Goal: Task Accomplishment & Management: Use online tool/utility

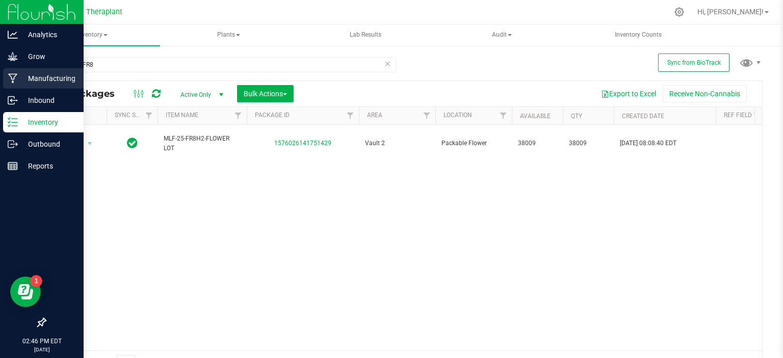
click at [57, 82] on p "Manufacturing" at bounding box center [48, 78] width 61 height 12
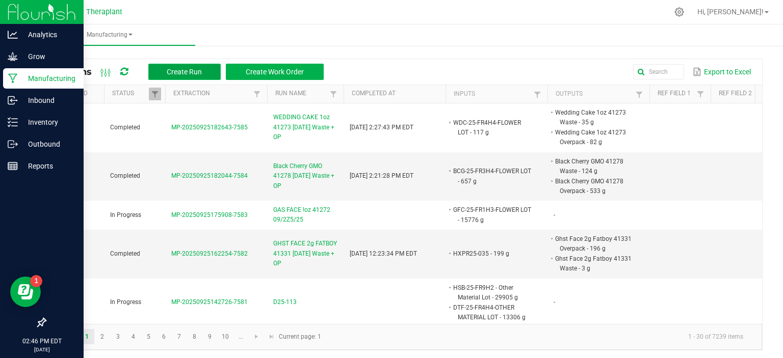
click at [196, 72] on span "Create Run" at bounding box center [184, 72] width 35 height 8
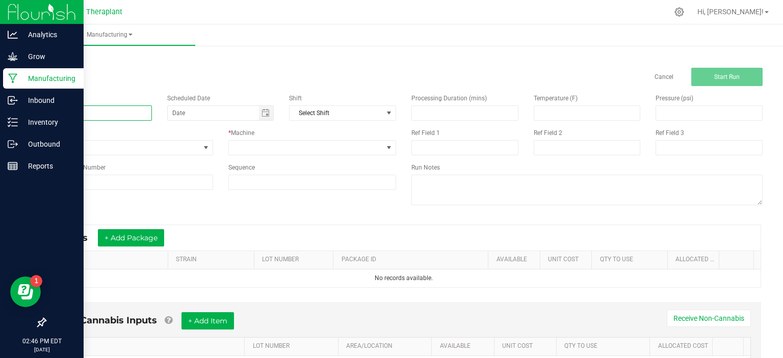
click at [138, 114] on input at bounding box center [98, 112] width 107 height 15
click at [263, 116] on span "Toggle calendar" at bounding box center [265, 113] width 8 height 8
type input "Tarantula Leg 1g RD"
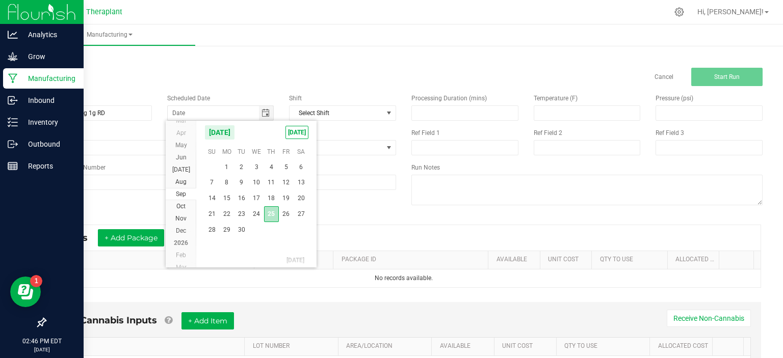
click at [271, 216] on span "25" at bounding box center [271, 214] width 15 height 16
type input "[DATE]"
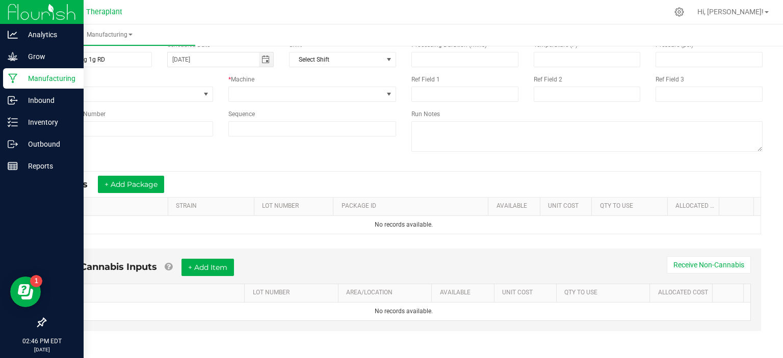
scroll to position [55, 0]
click at [155, 188] on button "+ Add Package" at bounding box center [131, 183] width 66 height 17
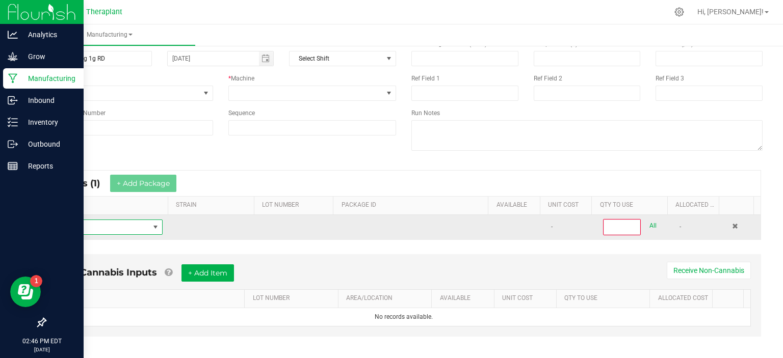
click at [151, 225] on span "NO DATA FOUND" at bounding box center [155, 227] width 8 height 8
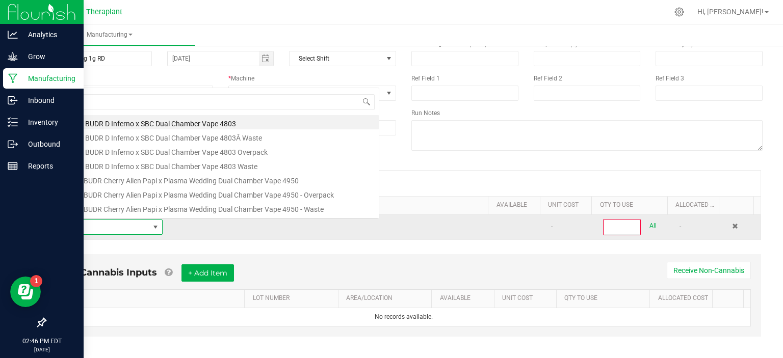
scroll to position [15, 105]
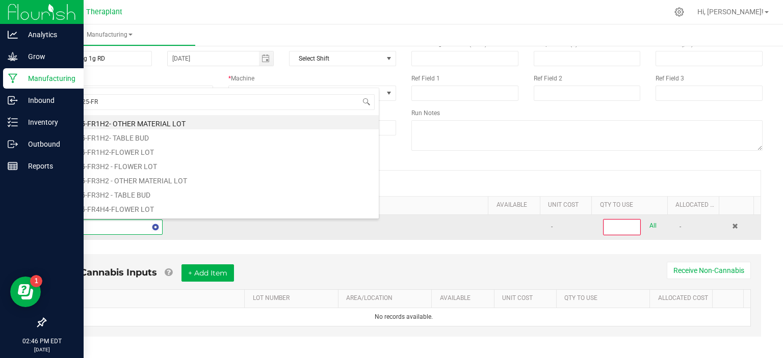
type input "WDC-25-FR8"
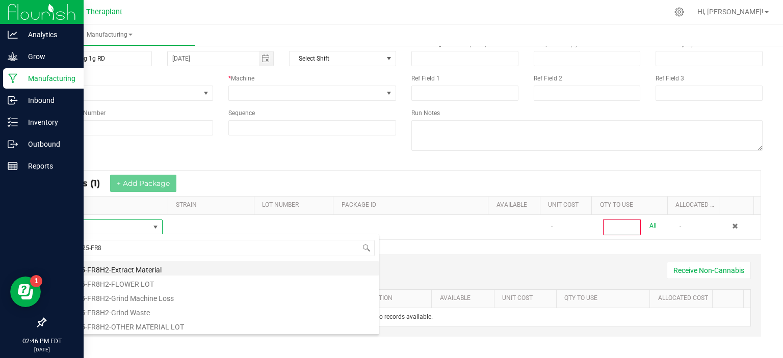
click at [124, 267] on li "WDC-25-FR8H2-Extract Material" at bounding box center [216, 268] width 325 height 14
type input "0"
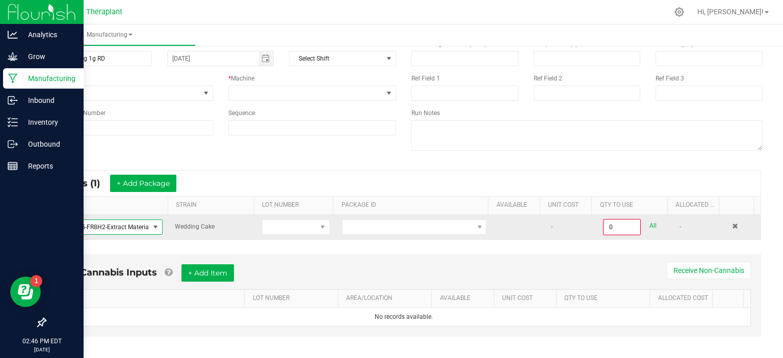
click at [151, 223] on span at bounding box center [155, 227] width 8 height 8
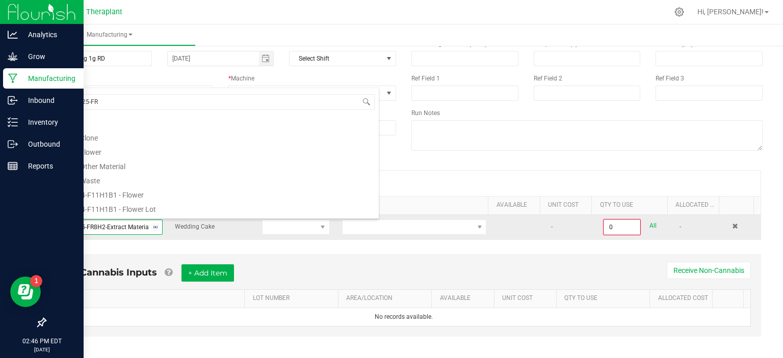
scroll to position [55, 0]
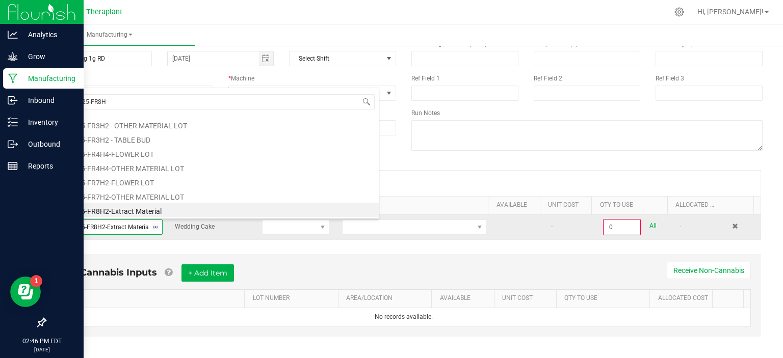
type input "WDC-25-FR8H2"
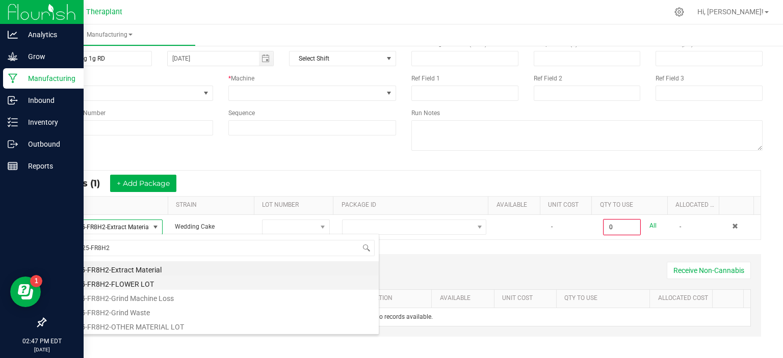
click at [149, 280] on li "WDC-25-FR8H2-FLOWER LOT" at bounding box center [216, 283] width 325 height 14
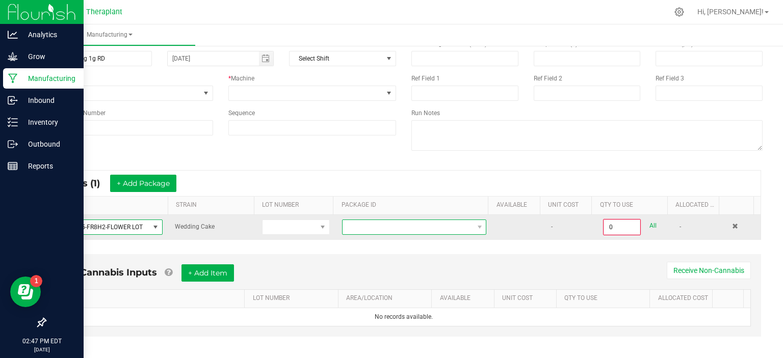
click at [381, 227] on span at bounding box center [407, 227] width 130 height 14
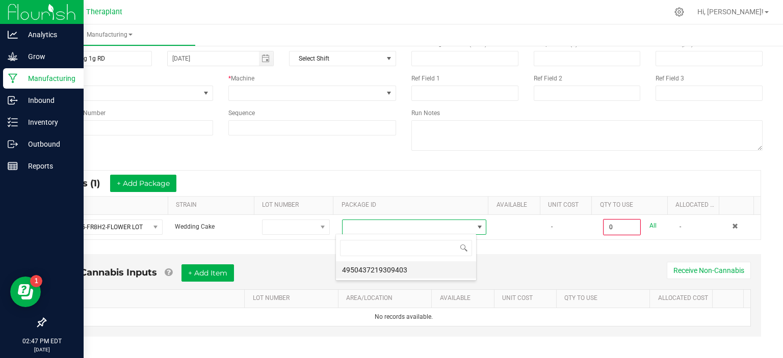
click at [387, 269] on li "4950437219309403" at bounding box center [406, 269] width 140 height 17
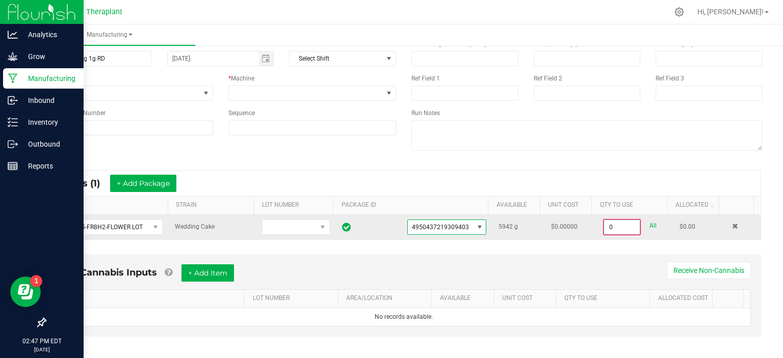
click at [612, 223] on input "0" at bounding box center [622, 227] width 36 height 14
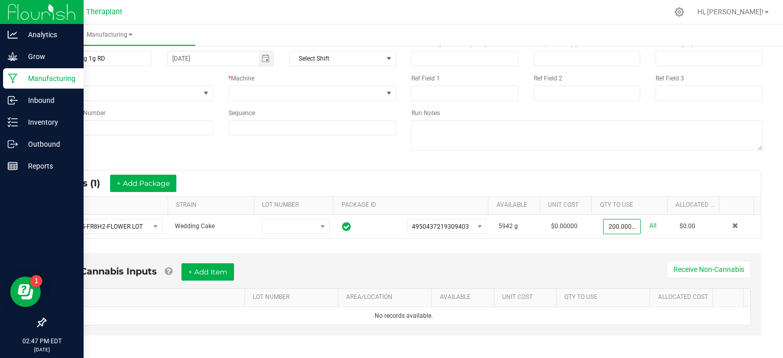
click at [629, 162] on div "* Inputs (1) + Add Package ITEM STRAIN LOT NUMBER PACKAGE ID AVAILABLE Unit Cos…" at bounding box center [403, 204] width 733 height 87
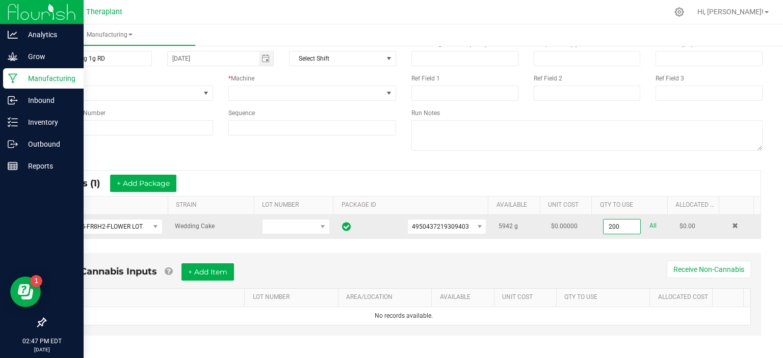
click at [612, 224] on input "200" at bounding box center [621, 227] width 37 height 14
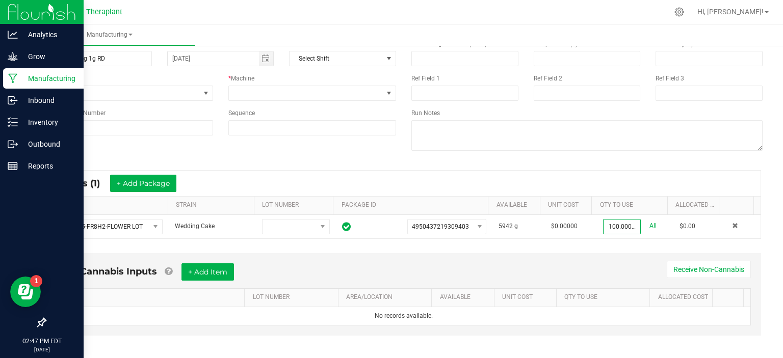
click at [604, 178] on div "* Inputs (1) + Add Package" at bounding box center [404, 183] width 714 height 25
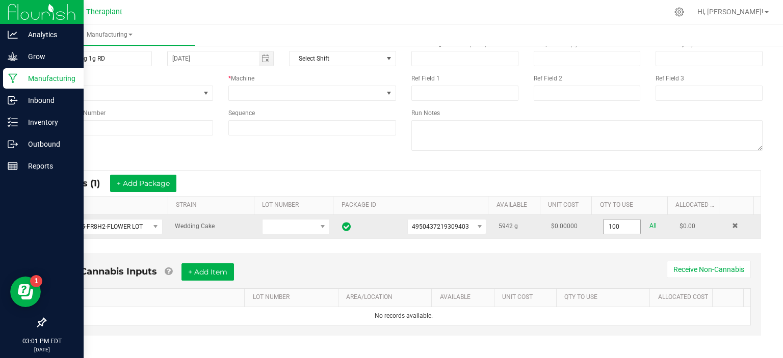
click at [603, 222] on input "100" at bounding box center [621, 227] width 37 height 14
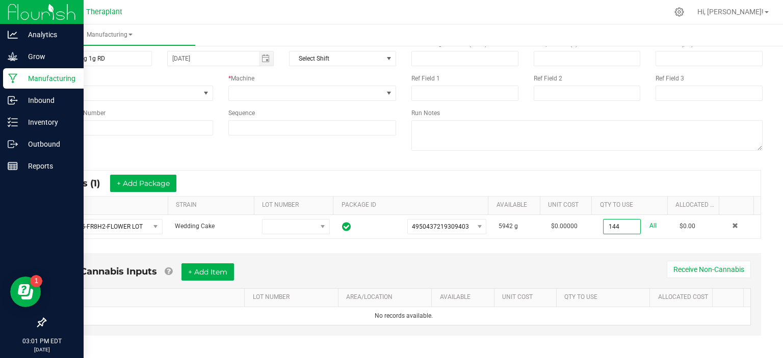
type input "144.0000 g"
click at [570, 254] on div "Non-Cannabis Inputs + Add Item Receive Non-Cannabis ITEM LOT NUMBER AREA/LOCATI…" at bounding box center [403, 294] width 715 height 83
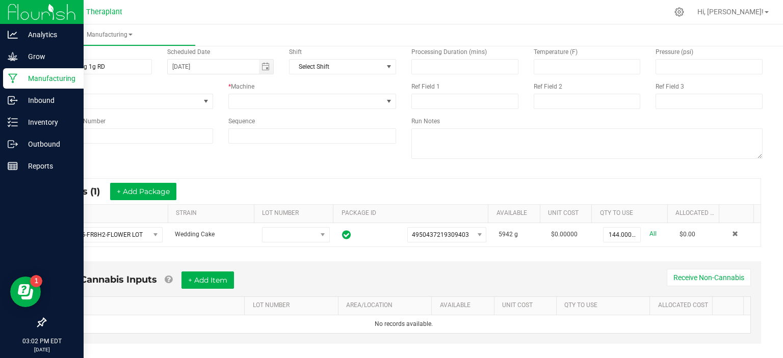
scroll to position [0, 0]
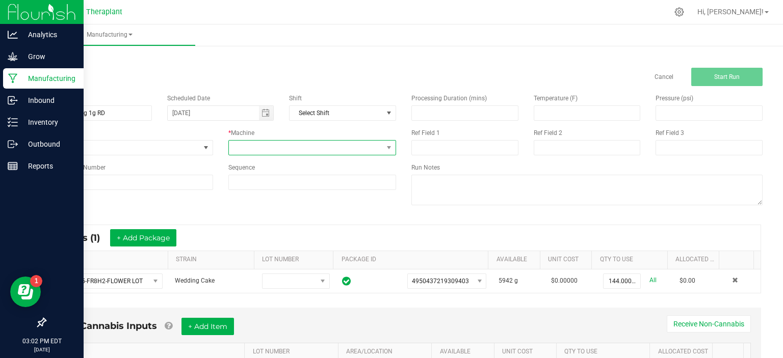
click at [387, 142] on span at bounding box center [389, 148] width 13 height 14
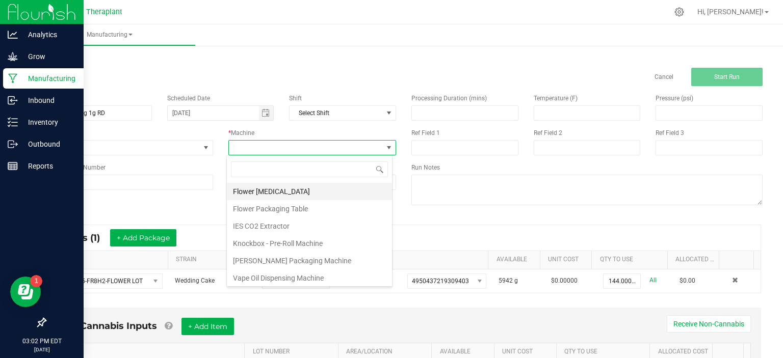
scroll to position [52, 0]
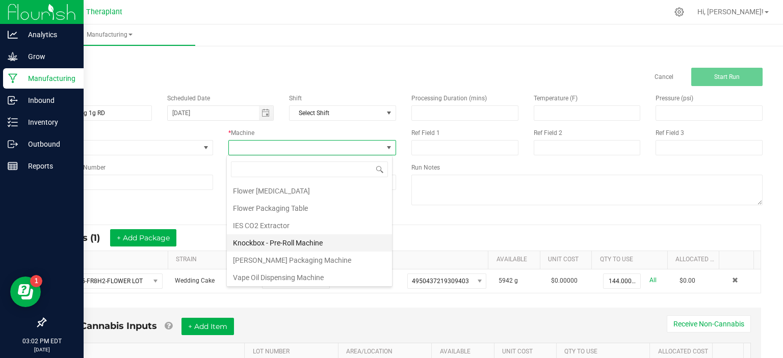
click at [290, 242] on li "Knockbox - Pre-Roll Machine" at bounding box center [309, 242] width 165 height 17
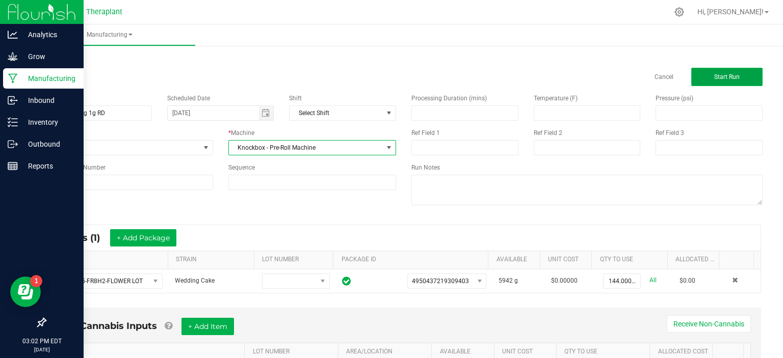
click at [729, 79] on span "Start Run" at bounding box center [726, 76] width 25 height 7
